Goal: Task Accomplishment & Management: Use online tool/utility

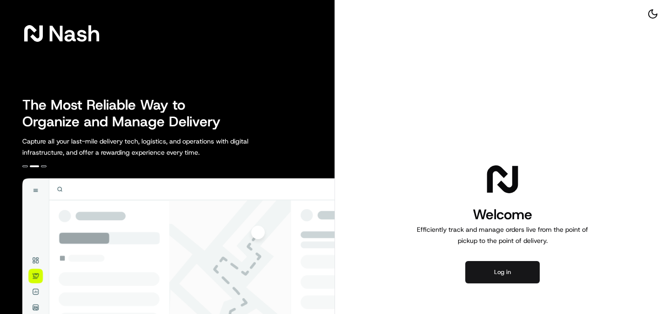
click at [500, 267] on button "Log in" at bounding box center [502, 272] width 74 height 22
click at [492, 273] on button "Log in" at bounding box center [502, 272] width 74 height 22
